Goal: Transaction & Acquisition: Download file/media

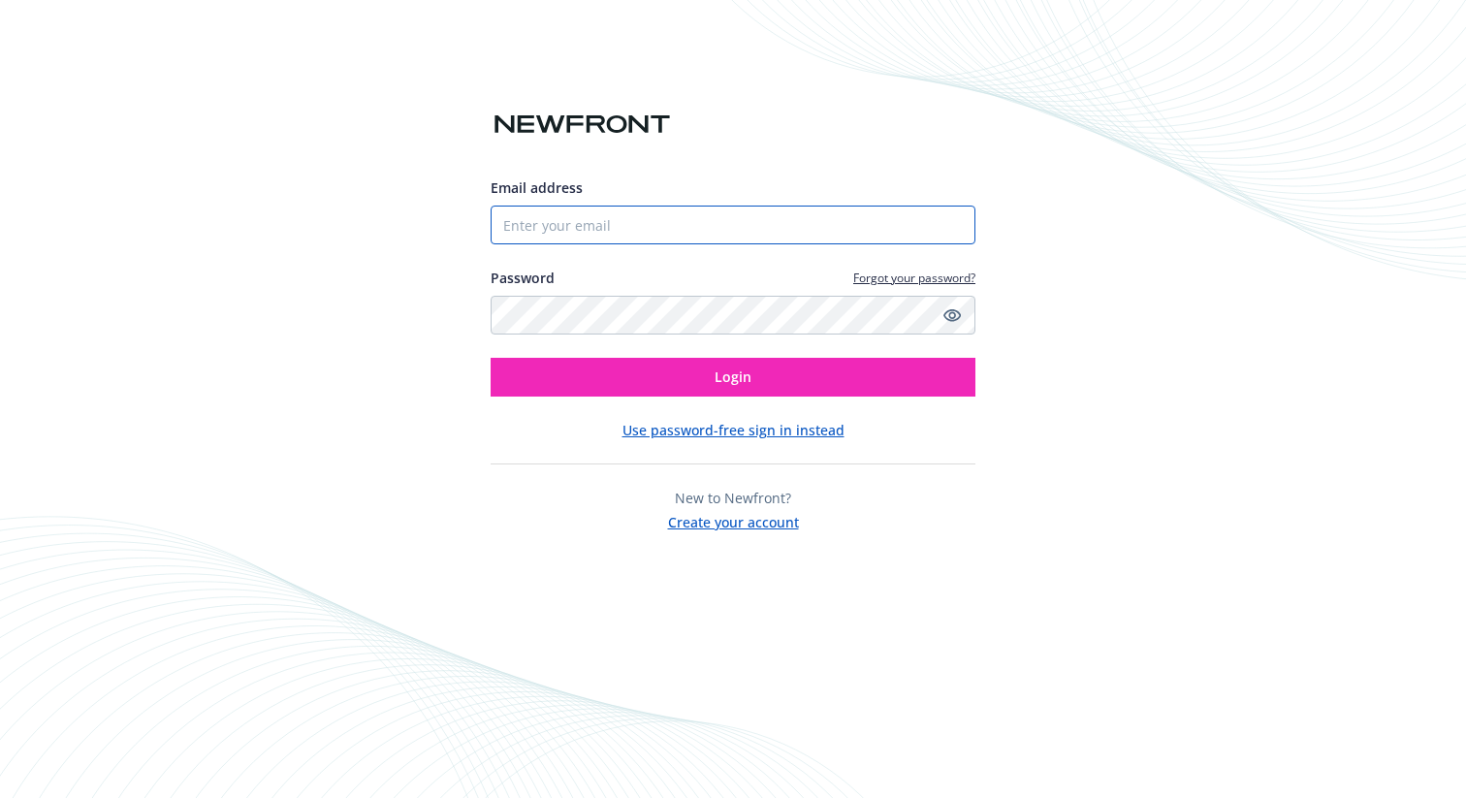
click at [602, 216] on input "Email address" at bounding box center [733, 225] width 485 height 39
type input "[PERSON_NAME][EMAIL_ADDRESS][PERSON_NAME][DOMAIN_NAME]"
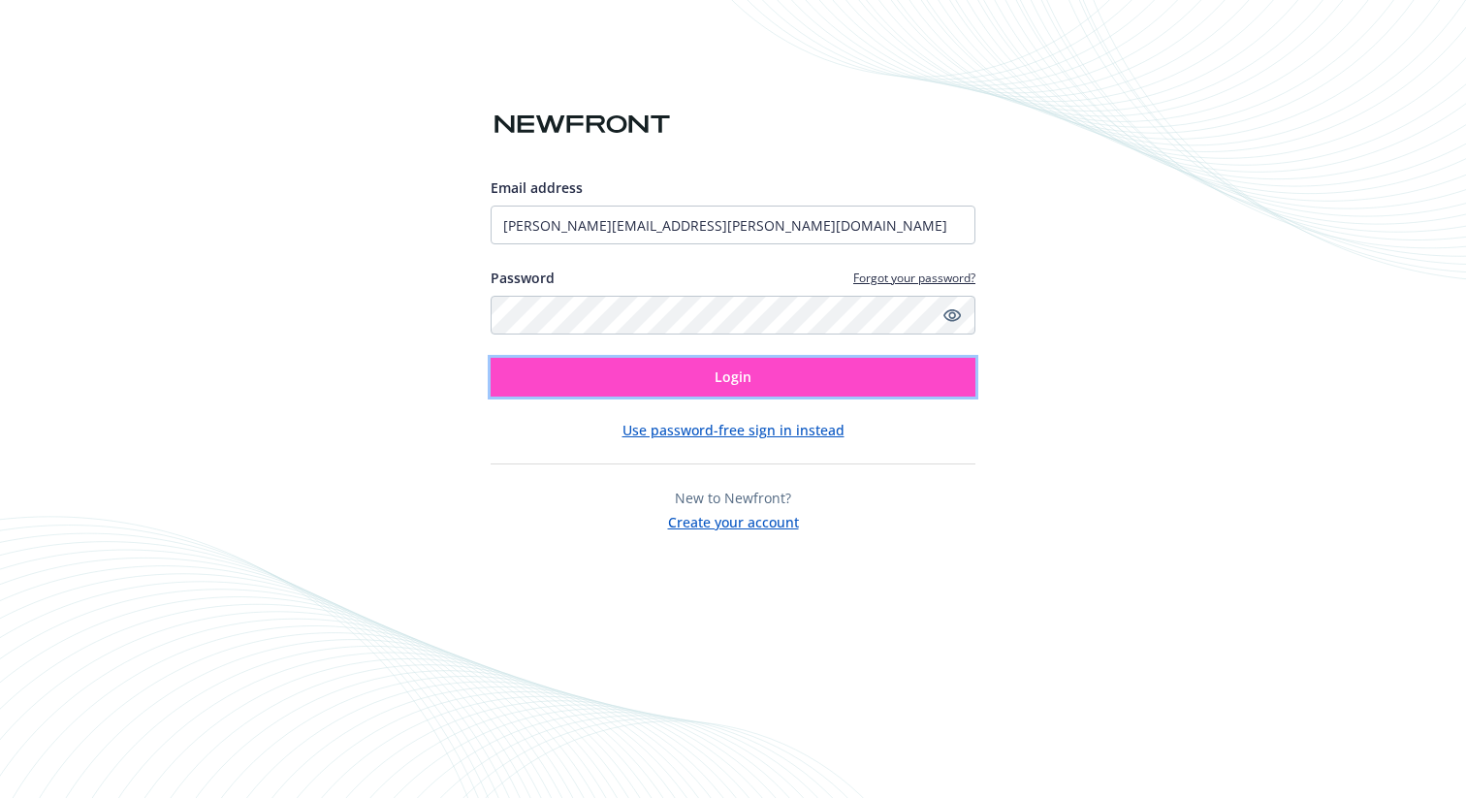
click at [677, 367] on button "Login" at bounding box center [733, 377] width 485 height 39
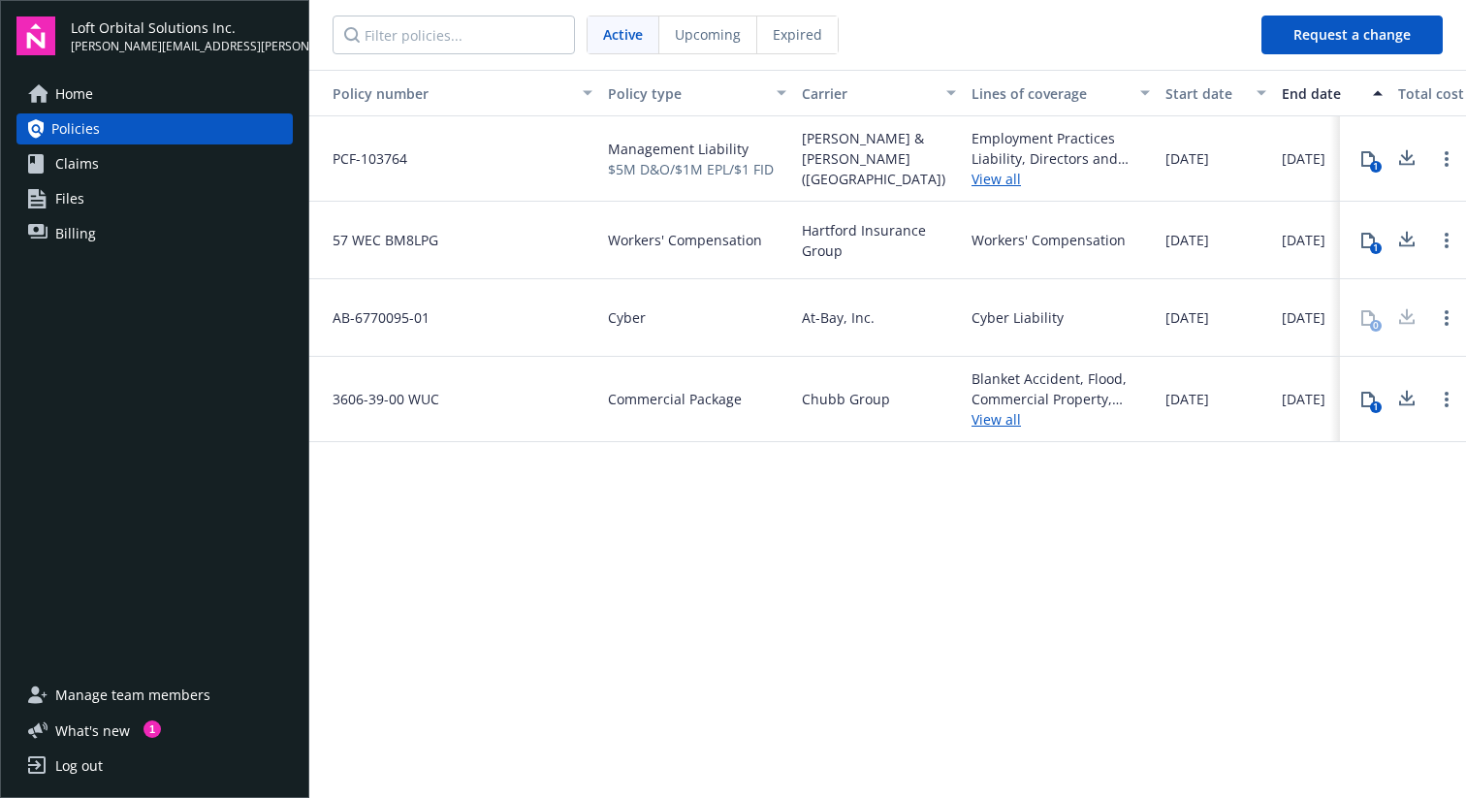
click at [681, 396] on span "Commercial Package" at bounding box center [675, 399] width 134 height 20
click at [970, 388] on div "Blanket Accident, Flood, Commercial Property, General Liability View all" at bounding box center [1061, 399] width 194 height 85
click at [995, 416] on link "View all" at bounding box center [1060, 419] width 178 height 20
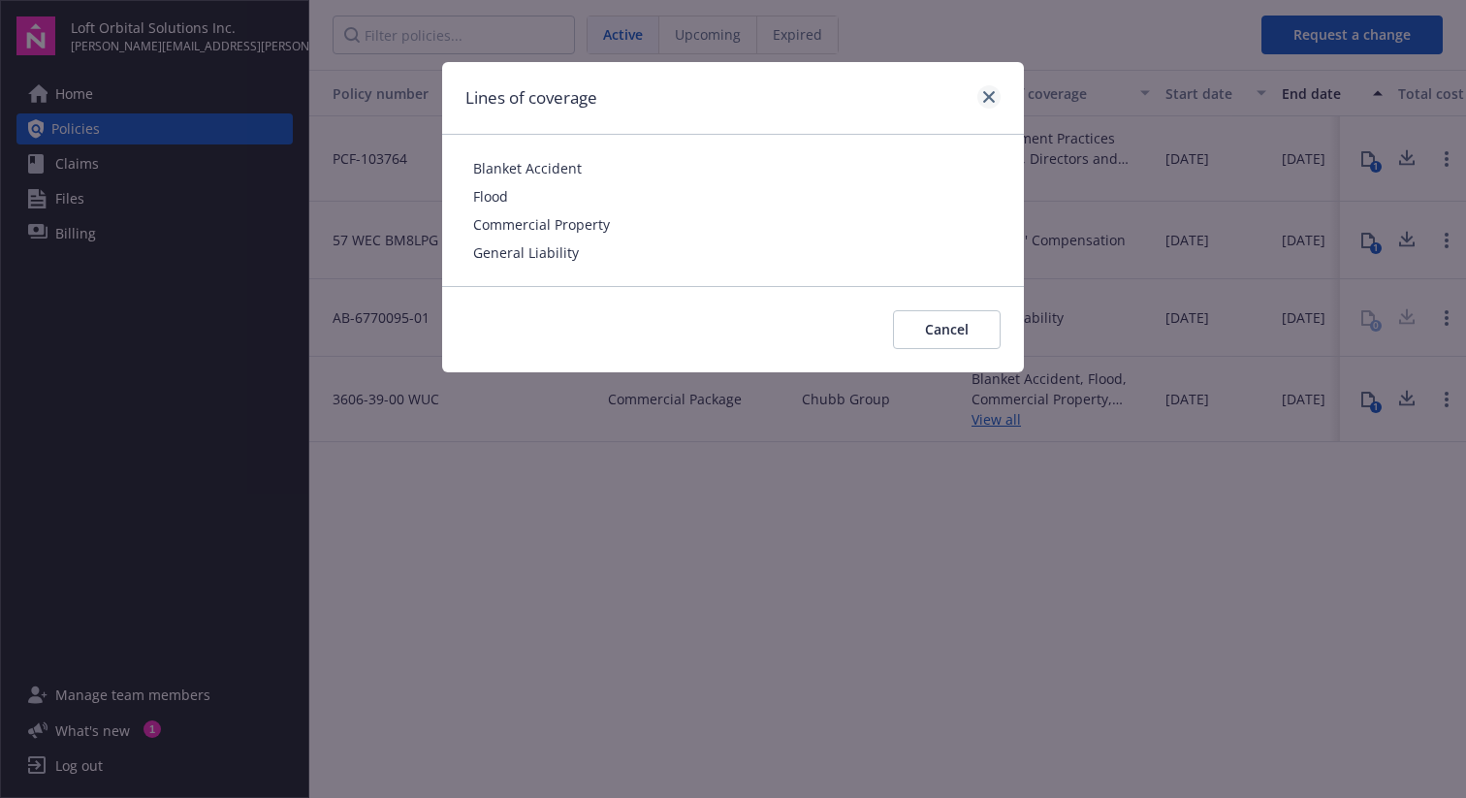
click at [995, 82] on div "Lines of coverage" at bounding box center [733, 98] width 582 height 73
click at [992, 94] on icon "close" at bounding box center [989, 97] width 12 height 12
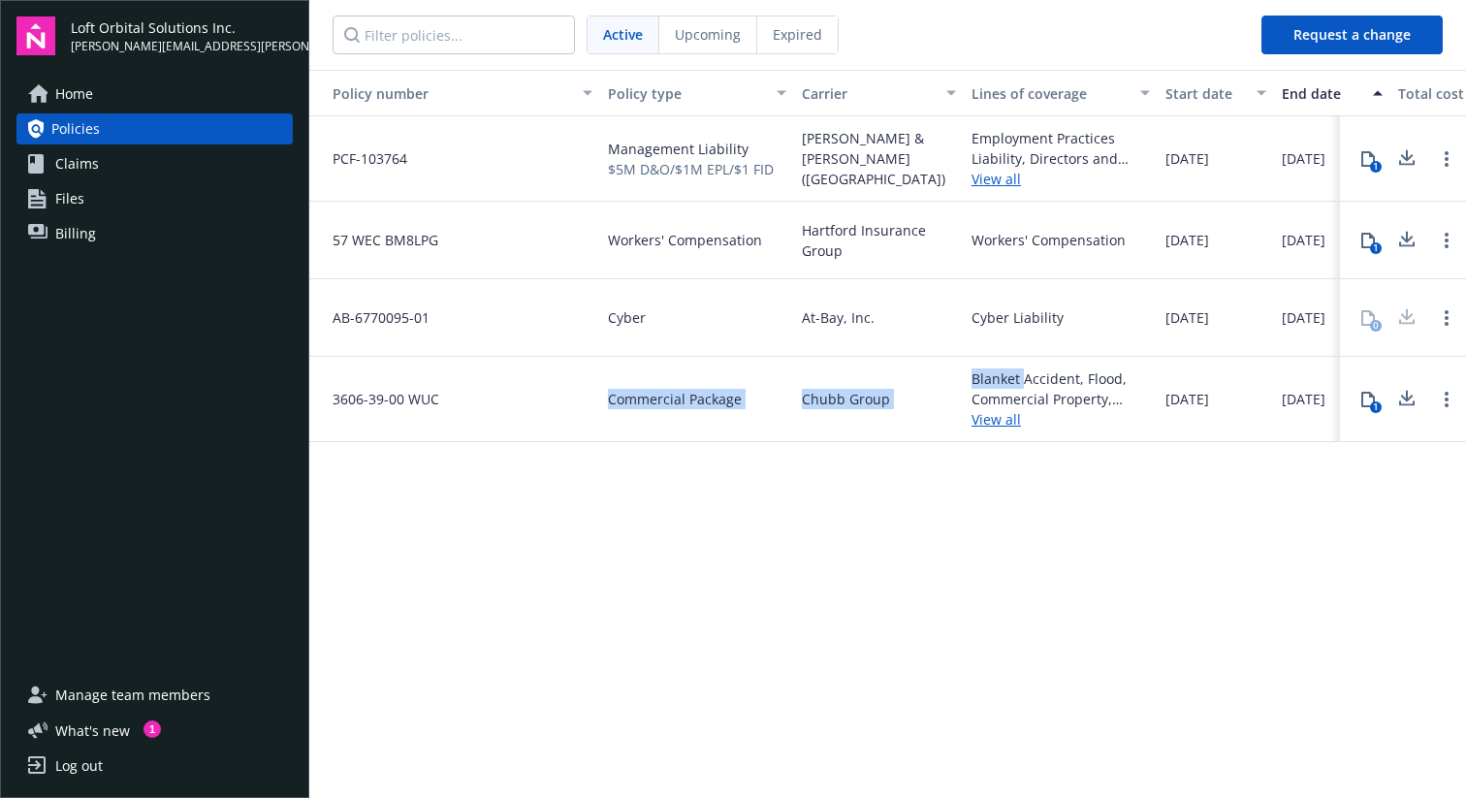
drag, startPoint x: 1021, startPoint y: 387, endPoint x: 609, endPoint y: 357, distance: 413.1
click at [609, 357] on div "3606-39-00 WUC Commercial Package Chubb Group Blanket Accident, Flood, Commerci…" at bounding box center [1109, 399] width 1600 height 85
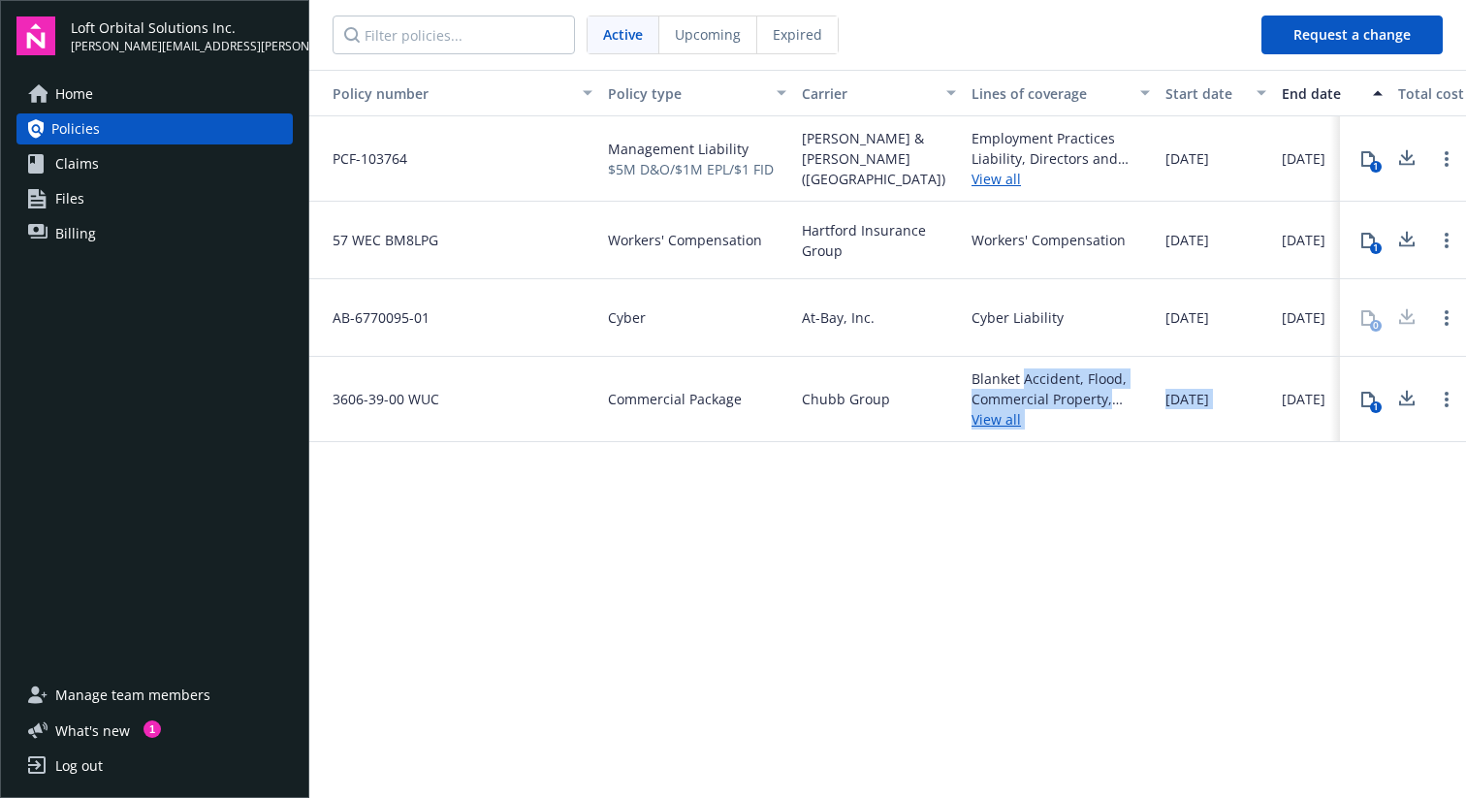
drag, startPoint x: 1274, startPoint y: 393, endPoint x: 1025, endPoint y: 378, distance: 249.6
click at [1025, 378] on div "3606-39-00 WUC Commercial Package Chubb Group Blanket Accident, Flood, Commerci…" at bounding box center [1109, 399] width 1600 height 85
click at [1025, 378] on div "Blanket Accident, Flood, Commercial Property, General Liability" at bounding box center [1060, 388] width 178 height 41
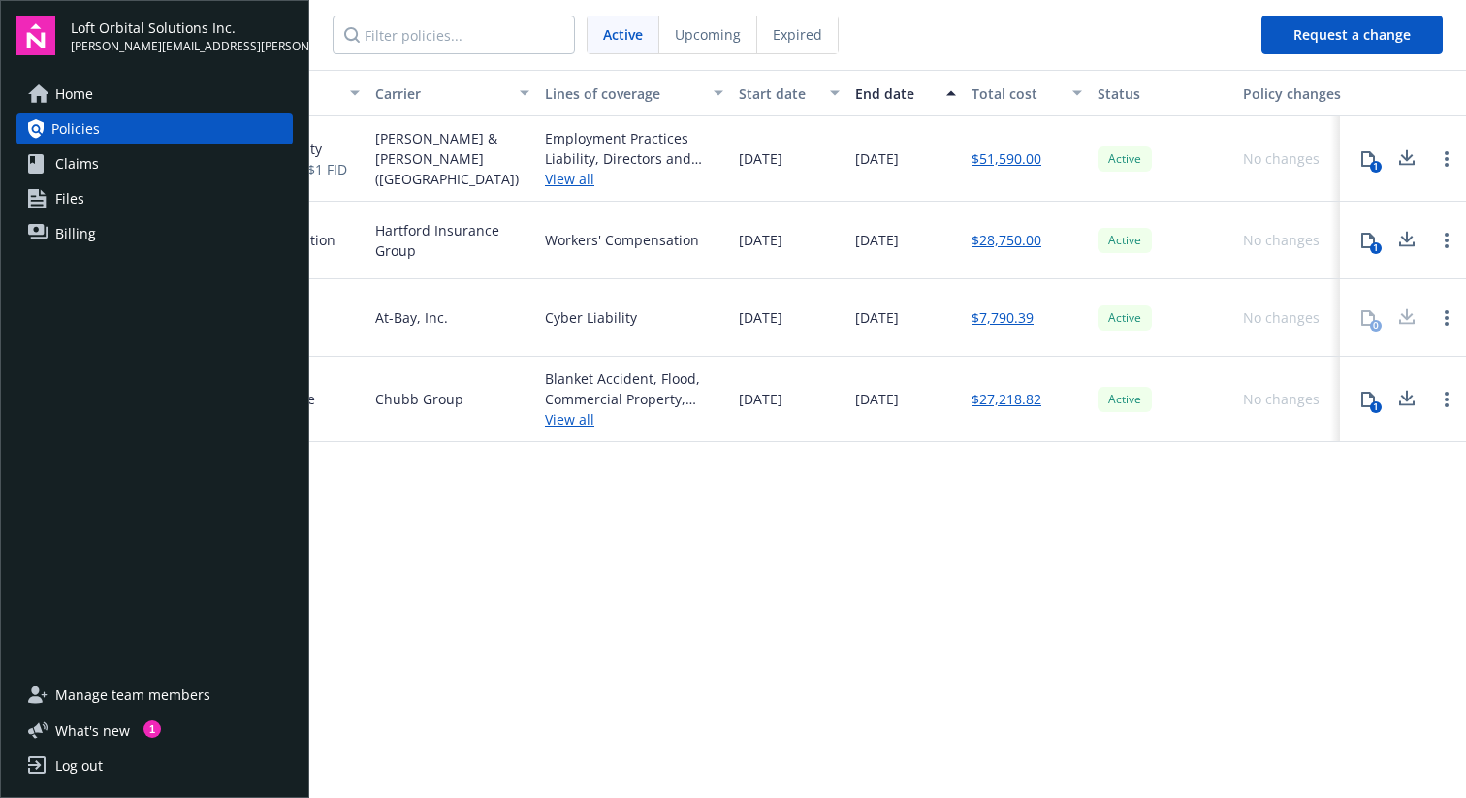
scroll to position [0, 443]
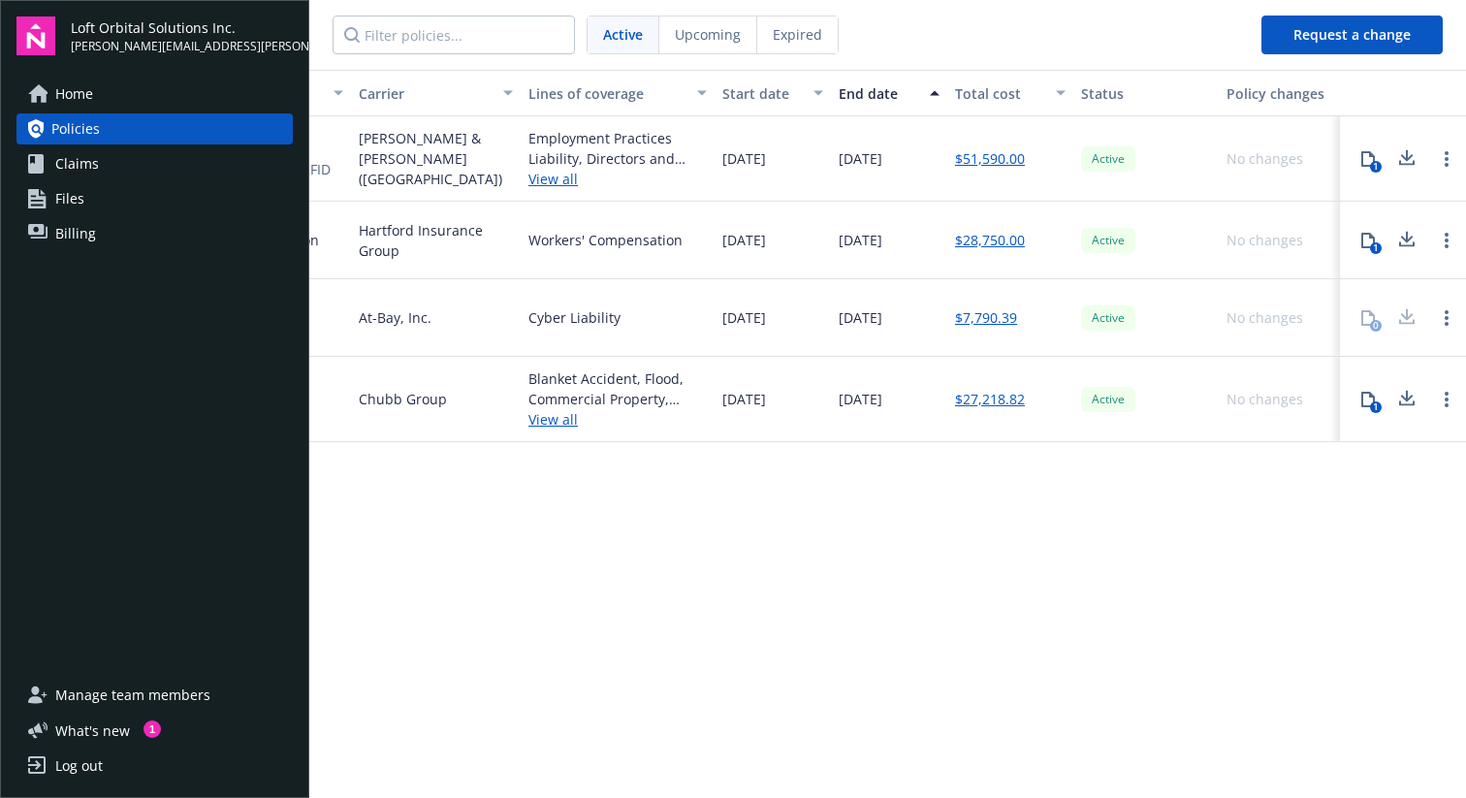
click at [1409, 407] on icon at bounding box center [1406, 399] width 23 height 24
